Goal: Transaction & Acquisition: Obtain resource

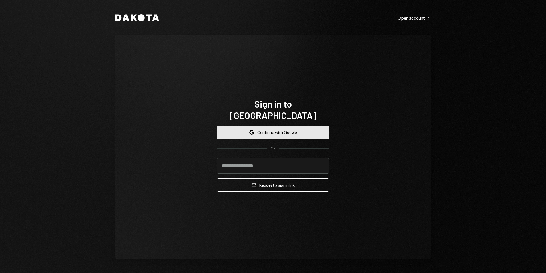
click at [292, 129] on button "Google Continue with Google" at bounding box center [273, 131] width 112 height 13
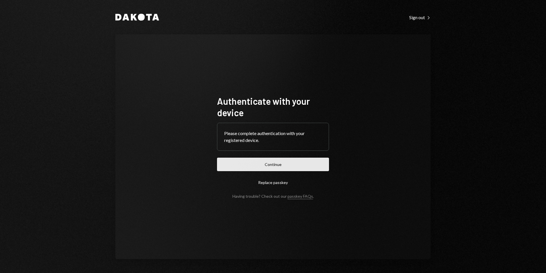
click at [284, 161] on button "Continue" at bounding box center [273, 163] width 112 height 13
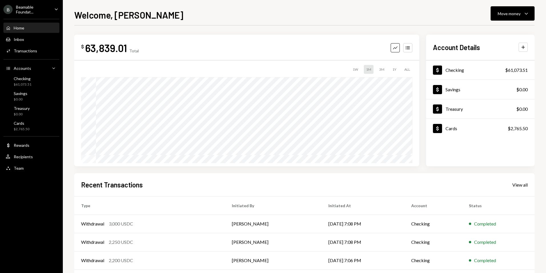
click at [35, 7] on div "Beamable Foundat..." at bounding box center [33, 10] width 34 height 10
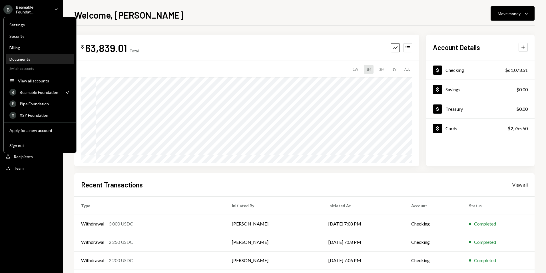
click at [33, 57] on div "Documents" at bounding box center [39, 59] width 61 height 5
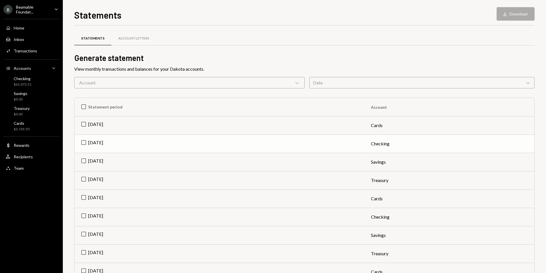
click at [83, 145] on td "Sep 2025" at bounding box center [220, 143] width 290 height 18
click at [523, 13] on button "Download Download" at bounding box center [516, 13] width 38 height 13
click at [26, 29] on div "Home Home" at bounding box center [31, 27] width 51 height 5
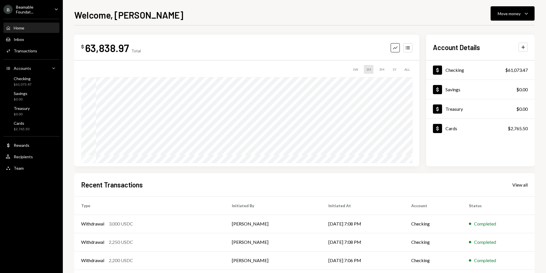
click at [31, 13] on div "Beamable Foundat..." at bounding box center [33, 10] width 34 height 10
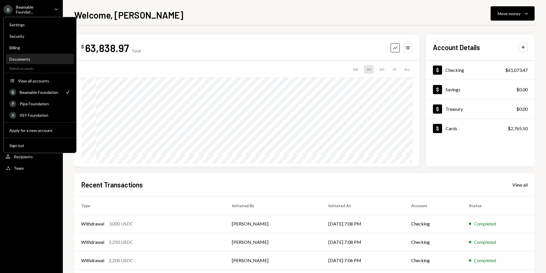
click at [22, 58] on div "Documents" at bounding box center [39, 59] width 61 height 5
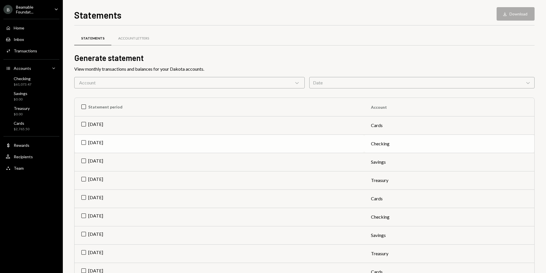
click at [85, 144] on td "Sep 2025" at bounding box center [220, 143] width 290 height 18
click at [503, 16] on icon "Download" at bounding box center [505, 14] width 6 height 6
click at [141, 40] on div "Account Letters" at bounding box center [133, 38] width 31 height 5
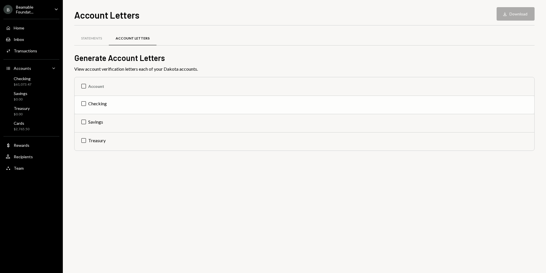
click at [81, 103] on td "Checking" at bounding box center [305, 104] width 460 height 18
click at [517, 12] on button "Download Download" at bounding box center [516, 13] width 38 height 13
click at [86, 40] on div "Statements" at bounding box center [91, 38] width 21 height 5
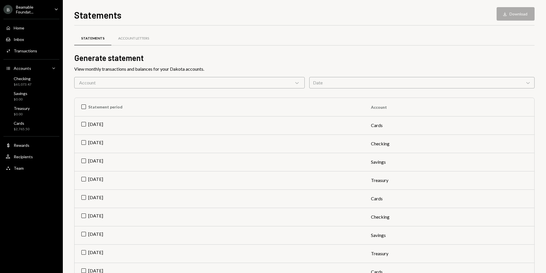
click at [84, 142] on td "[DATE]" at bounding box center [220, 143] width 290 height 18
click at [522, 17] on button "Download Download" at bounding box center [516, 13] width 38 height 13
